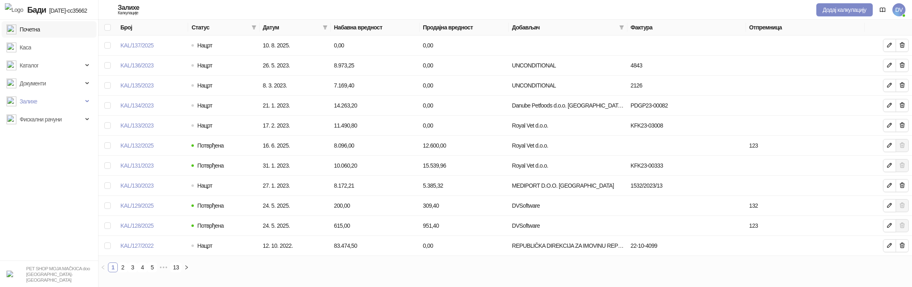
click at [40, 29] on link "Почетна" at bounding box center [24, 29] width 34 height 16
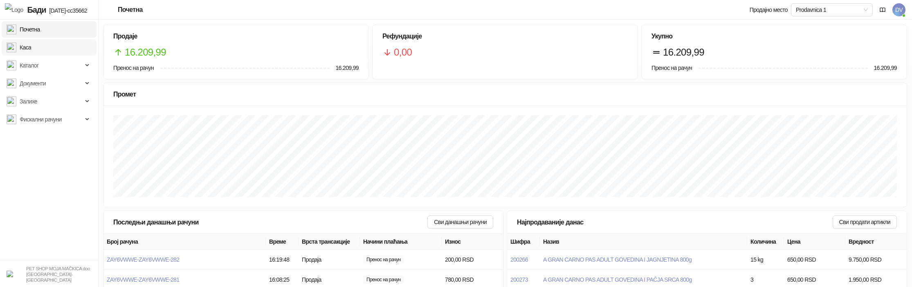
click at [31, 45] on link "Каса" at bounding box center [19, 47] width 25 height 16
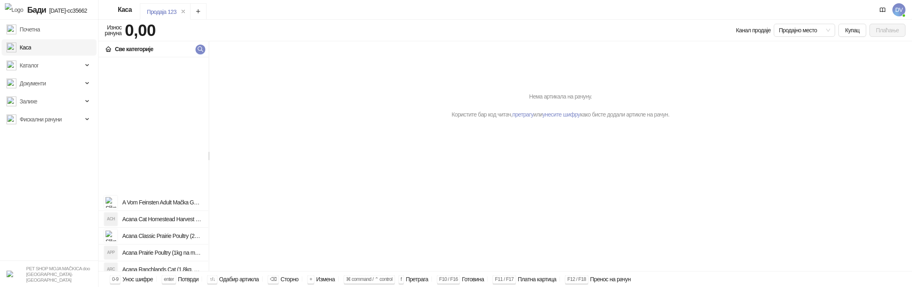
scroll to position [1306, 0]
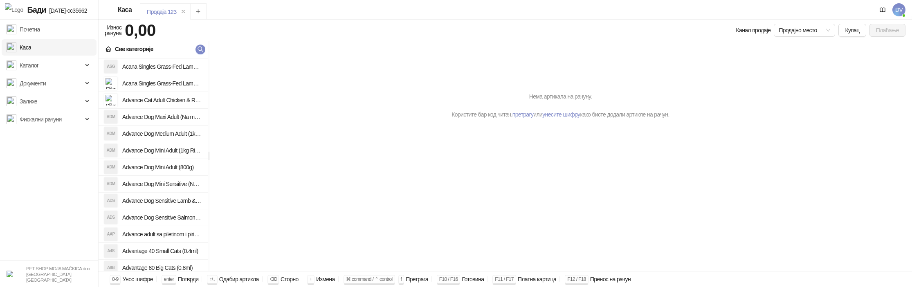
click at [186, 191] on div "A Vom Feinsten Adult Mačka Govedina u Mlečnom Sosu 100 g ACH Acana Cat Homestea…" at bounding box center [154, 164] width 110 height 214
click at [186, 191] on li "ADM Advance Dog Mini Sensitive (Na meru)" at bounding box center [154, 184] width 110 height 17
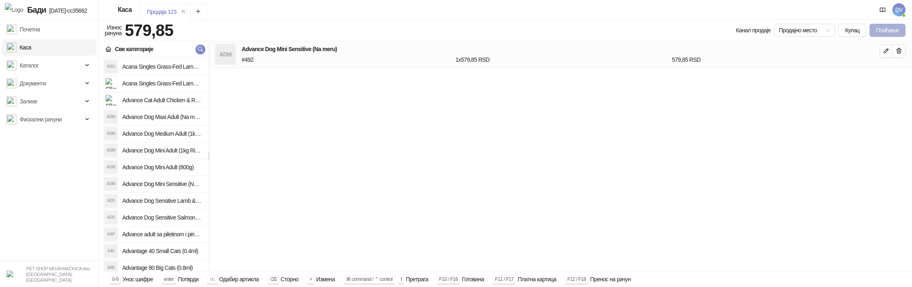
click at [877, 29] on button "Плаћање" at bounding box center [887, 30] width 36 height 13
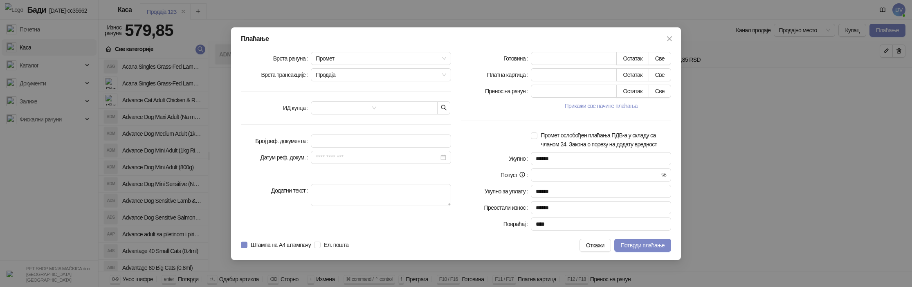
click at [450, 105] on div at bounding box center [381, 107] width 140 height 13
click at [446, 104] on icon "button" at bounding box center [443, 107] width 7 height 7
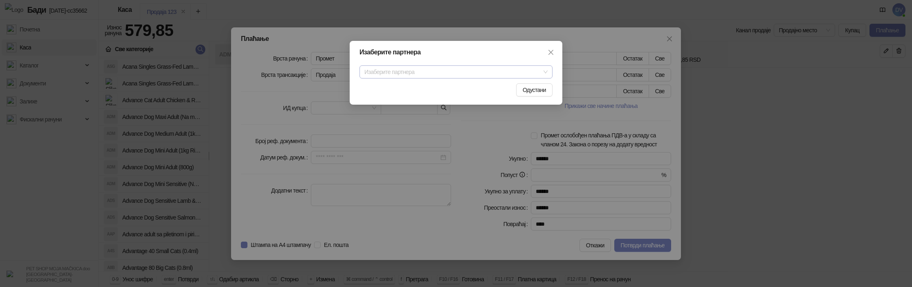
click at [435, 71] on input "search" at bounding box center [452, 72] width 176 height 12
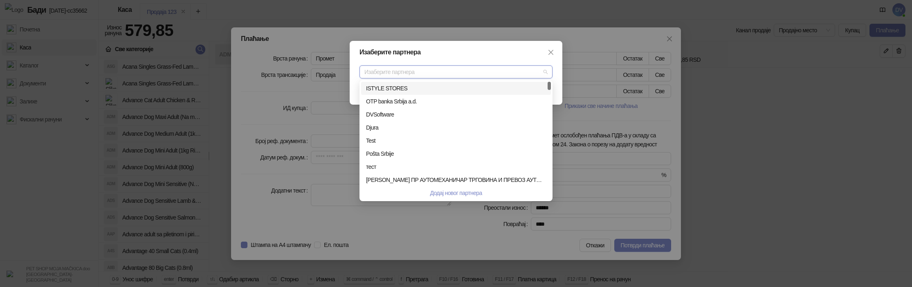
click at [435, 71] on input "search" at bounding box center [452, 72] width 176 height 12
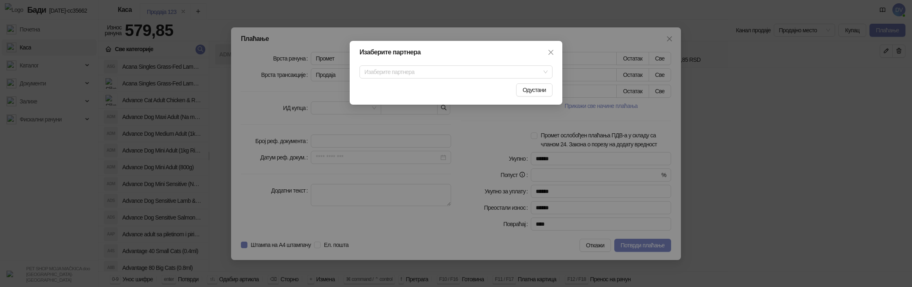
click at [459, 59] on div "Изаберите партнера Изаберите партнера Одустани" at bounding box center [455, 73] width 213 height 64
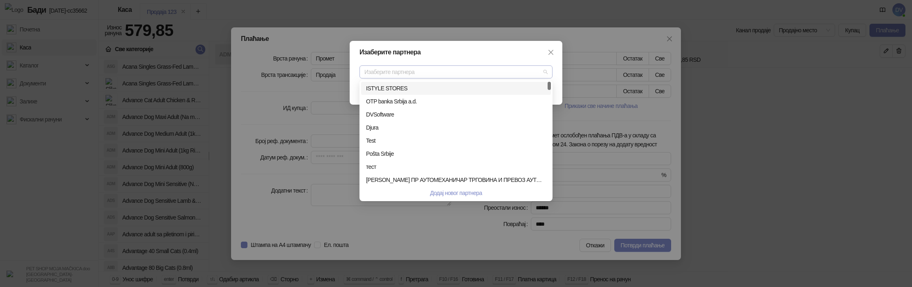
click at [545, 74] on span at bounding box center [455, 72] width 183 height 12
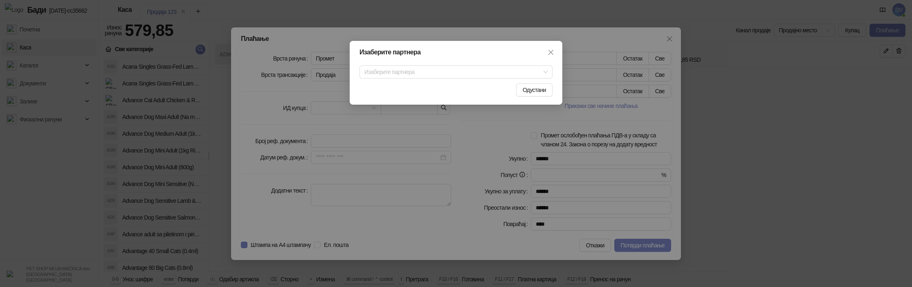
click at [536, 57] on div "Изаберите партнера Изаберите партнера Одустани" at bounding box center [455, 73] width 213 height 64
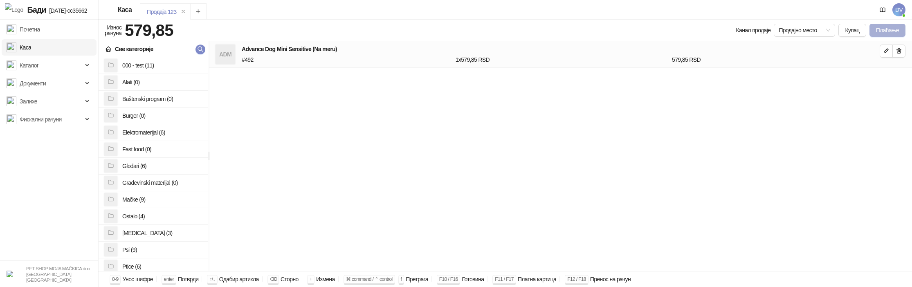
click at [878, 30] on button "Плаћање" at bounding box center [887, 30] width 36 height 13
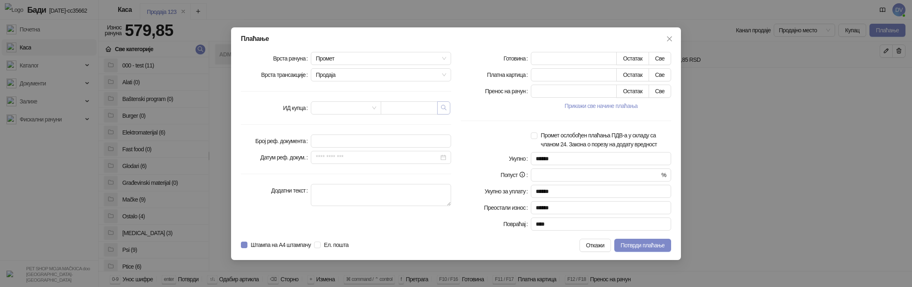
click at [446, 105] on icon "button" at bounding box center [443, 107] width 7 height 7
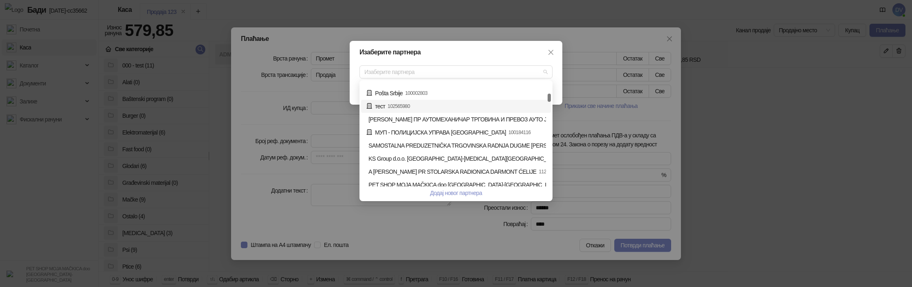
scroll to position [72, 0]
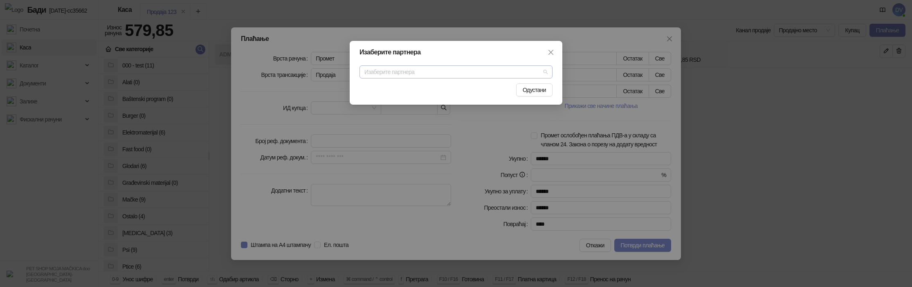
click at [408, 73] on input "search" at bounding box center [452, 72] width 176 height 12
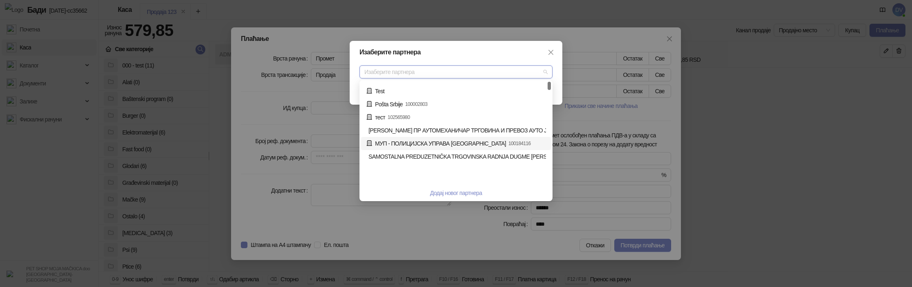
scroll to position [0, 0]
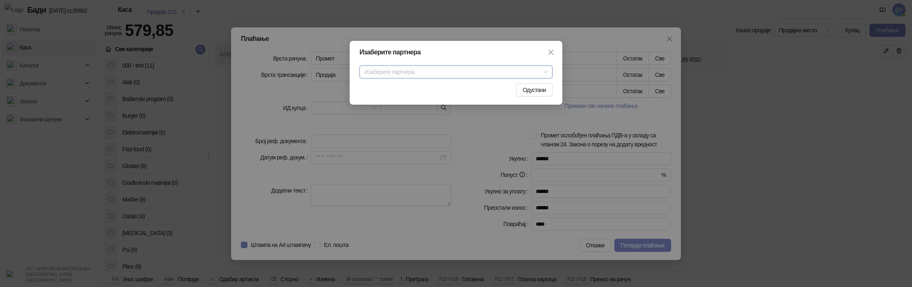
click at [486, 74] on input "search" at bounding box center [452, 72] width 176 height 12
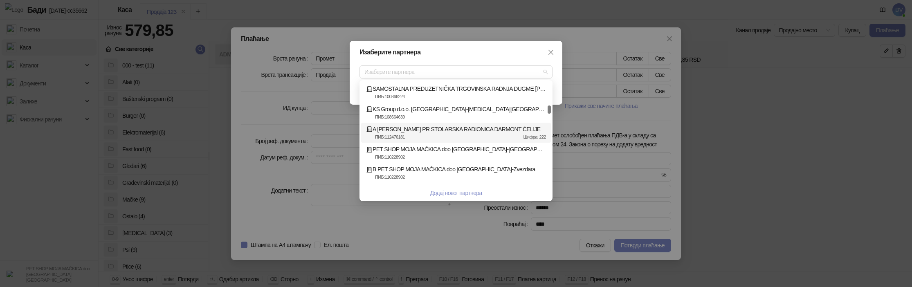
scroll to position [159, 0]
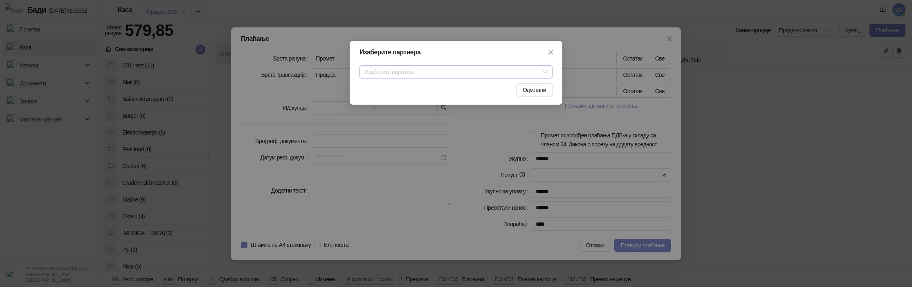
click at [392, 67] on input "search" at bounding box center [452, 72] width 176 height 12
click at [417, 73] on input "search" at bounding box center [452, 72] width 176 height 12
click at [417, 70] on input "search" at bounding box center [452, 72] width 176 height 12
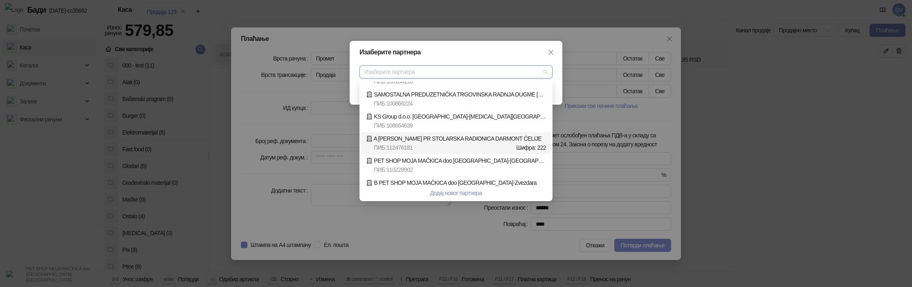
click at [524, 71] on input "search" at bounding box center [452, 72] width 176 height 12
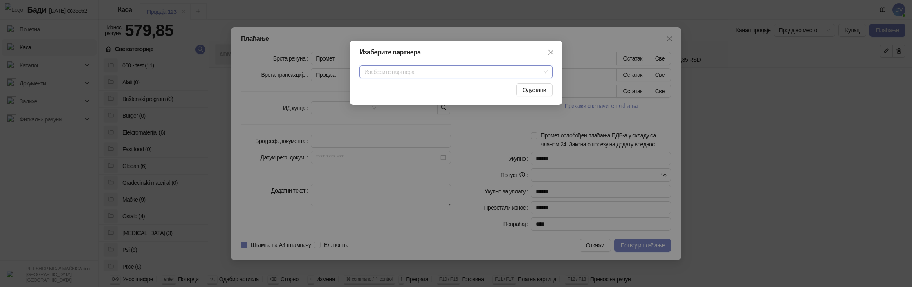
click at [486, 70] on input "search" at bounding box center [452, 72] width 176 height 12
click at [420, 81] on div "Изаберите партнера Изаберите партнера Одустани" at bounding box center [455, 73] width 213 height 64
click at [425, 74] on input "search" at bounding box center [452, 72] width 176 height 12
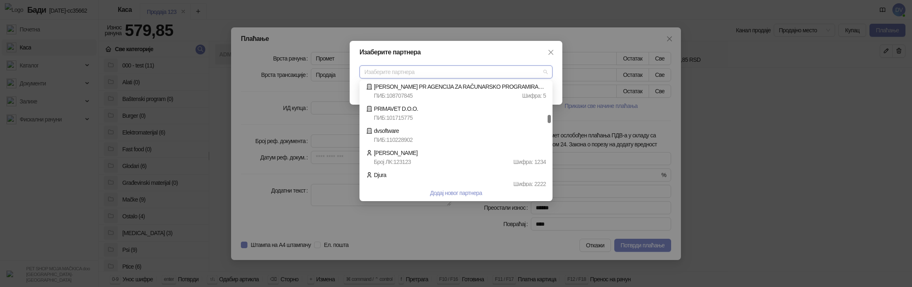
scroll to position [302, 0]
click at [428, 155] on div "[PERSON_NAME] : 123123 Шифра : 1234" at bounding box center [456, 157] width 180 height 18
type input "******"
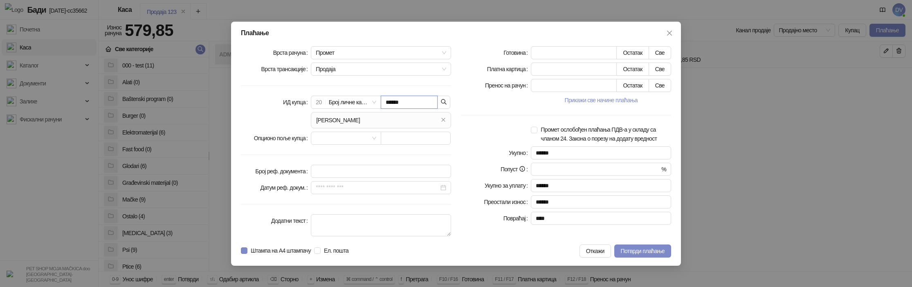
click at [416, 103] on input "******" at bounding box center [409, 102] width 57 height 13
click at [442, 102] on icon "button" at bounding box center [443, 102] width 7 height 7
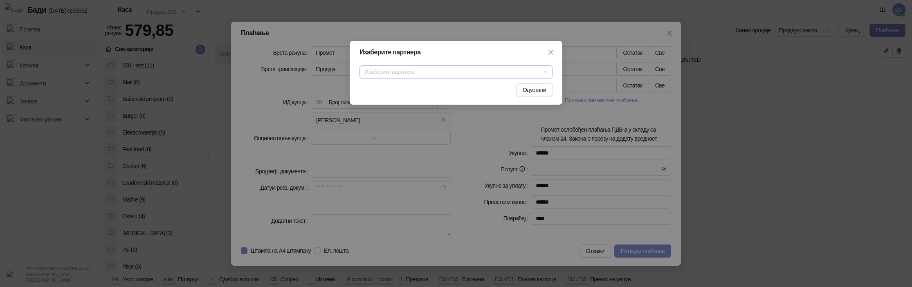
click at [440, 67] on input "search" at bounding box center [452, 72] width 176 height 12
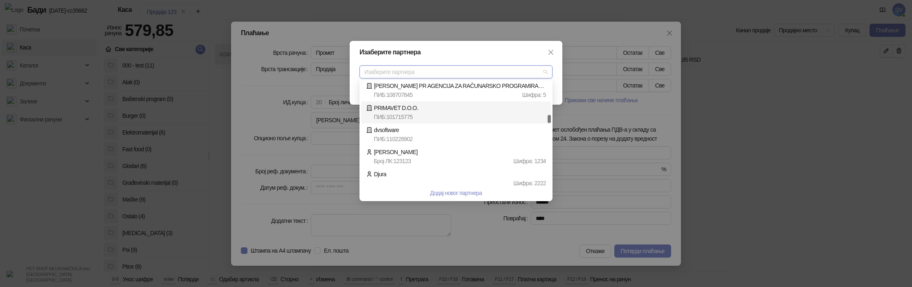
click at [204, 128] on div "Изаберите партнера Изаберите партнера Одустани" at bounding box center [456, 143] width 912 height 287
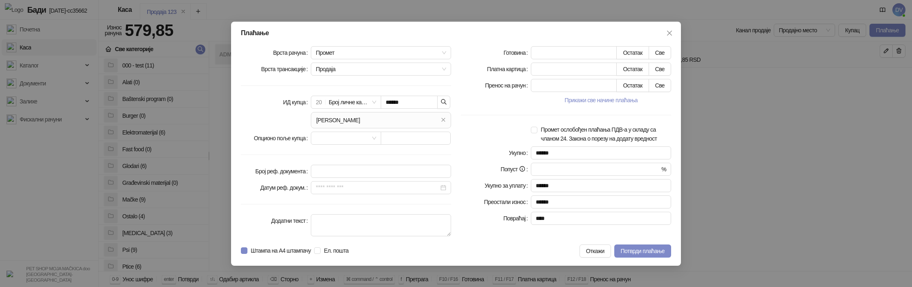
click at [219, 125] on div "Плаћање Врста рачуна Промет Врста трансакције Продаја ИД купца 20 Број личне ка…" at bounding box center [456, 143] width 912 height 287
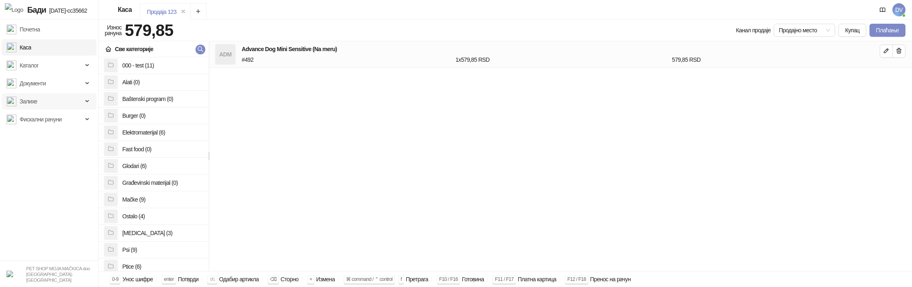
click at [69, 102] on span "Залихе" at bounding box center [45, 101] width 76 height 16
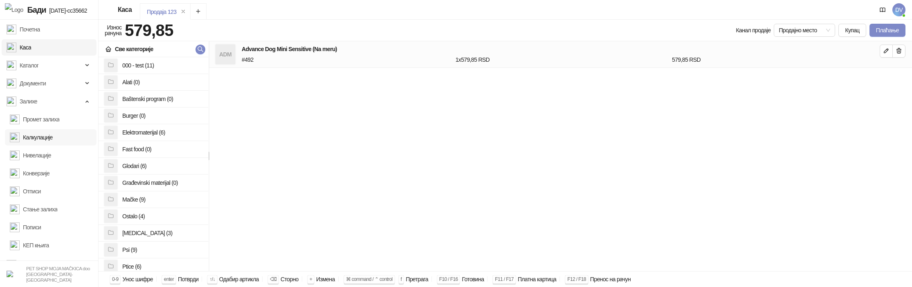
click at [51, 137] on link "Калкулације" at bounding box center [31, 137] width 43 height 16
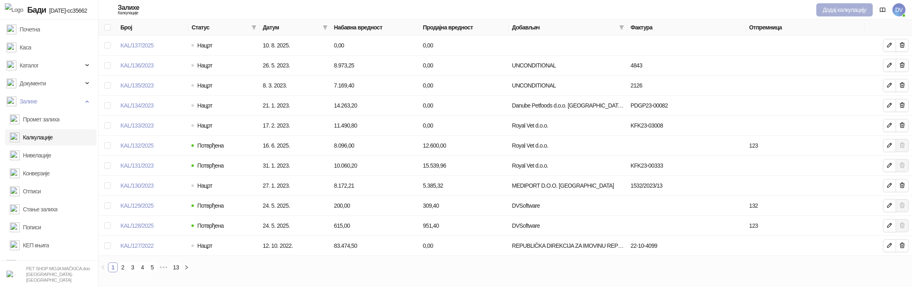
click at [847, 11] on button "Додај калкулацију" at bounding box center [844, 9] width 56 height 13
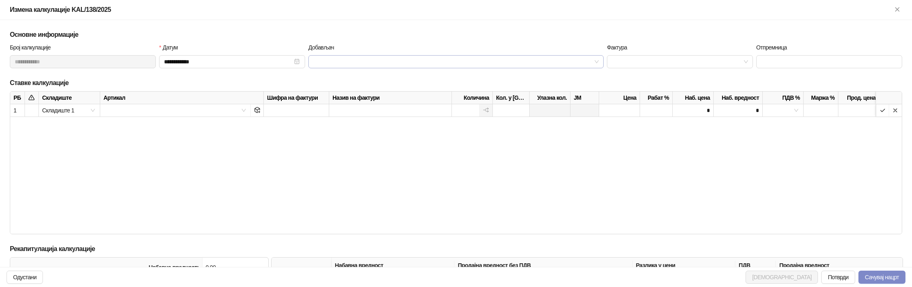
click at [598, 60] on span at bounding box center [455, 62] width 285 height 12
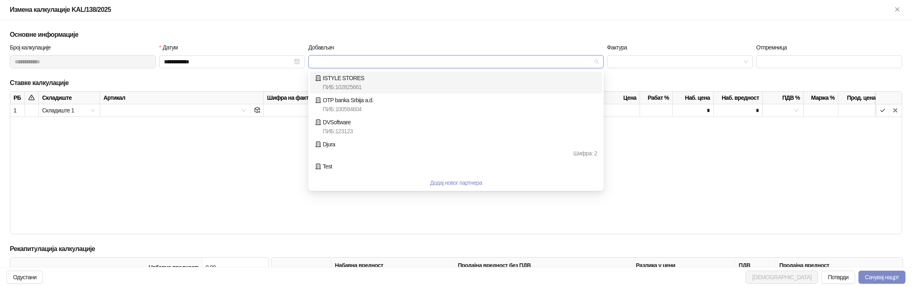
click at [432, 83] on div "ПИБ : 102825661" at bounding box center [460, 87] width 274 height 9
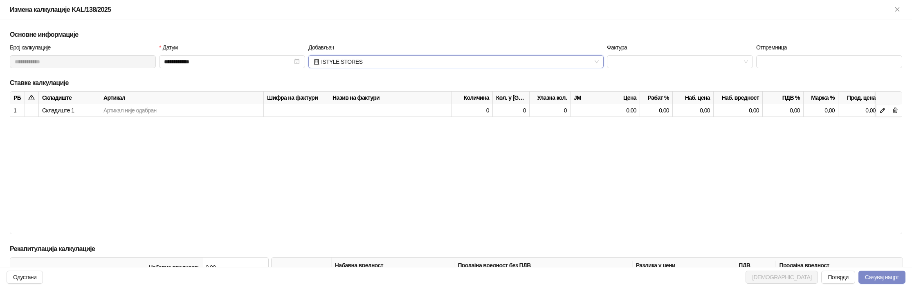
click at [457, 58] on span "ISTYLE STORES" at bounding box center [455, 62] width 285 height 12
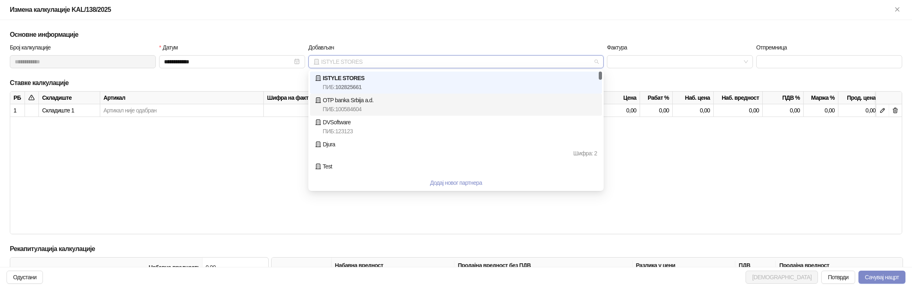
click at [389, 103] on div "OTP banka Srbija a.d. ПИБ : 100584604" at bounding box center [456, 105] width 282 height 18
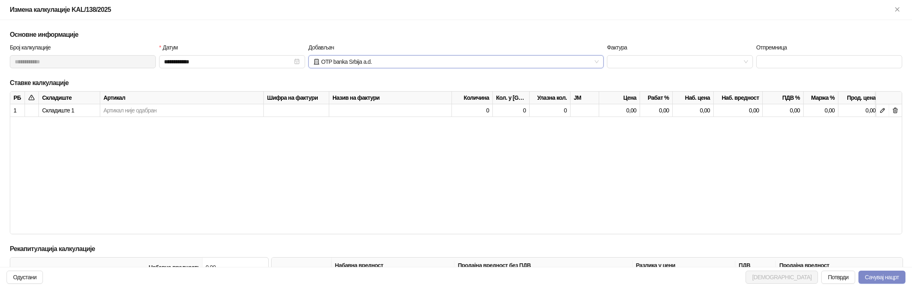
click at [404, 62] on span "OTP banka Srbija a.d." at bounding box center [455, 62] width 285 height 12
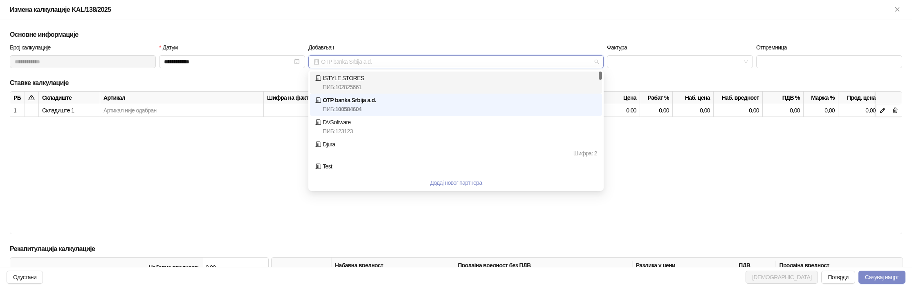
click at [376, 81] on div "ISTYLE STORES ПИБ : 102825661" at bounding box center [456, 83] width 282 height 18
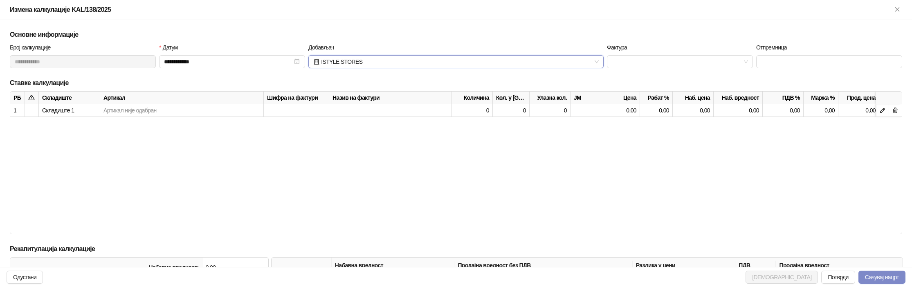
click at [378, 79] on h5 "Ставке калкулације" at bounding box center [456, 83] width 892 height 10
click at [395, 57] on span "ISTYLE STORES" at bounding box center [455, 62] width 285 height 12
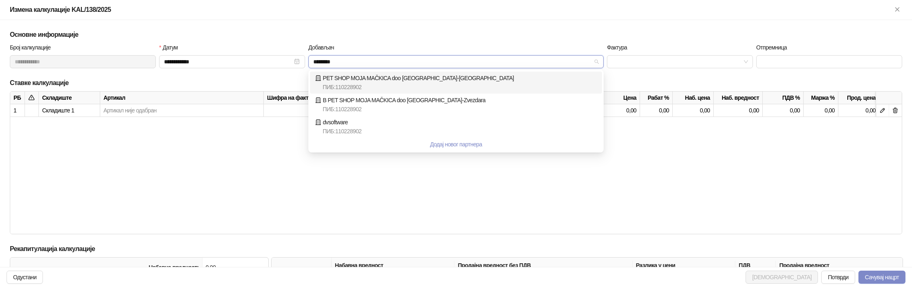
type input "*********"
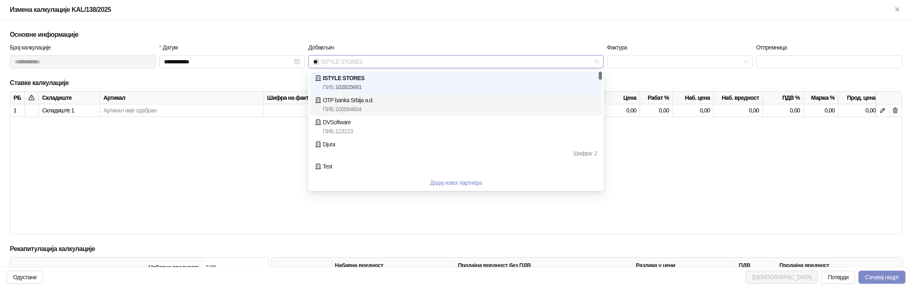
scroll to position [6, 0]
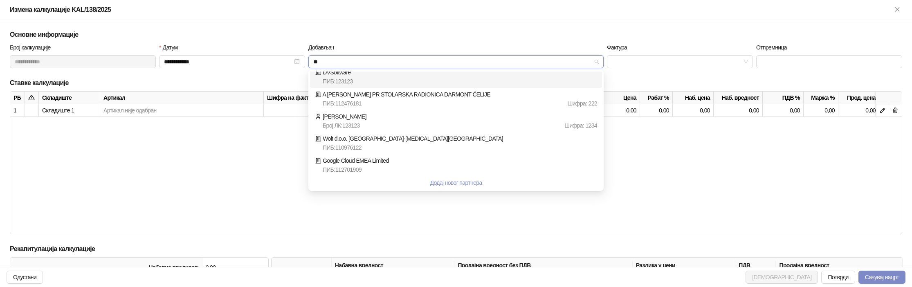
type input "***"
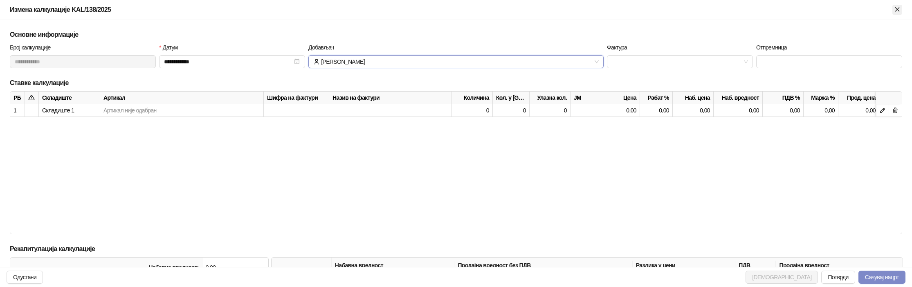
click at [895, 13] on icon "Close" at bounding box center [896, 9] width 7 height 7
